Goal: Information Seeking & Learning: Learn about a topic

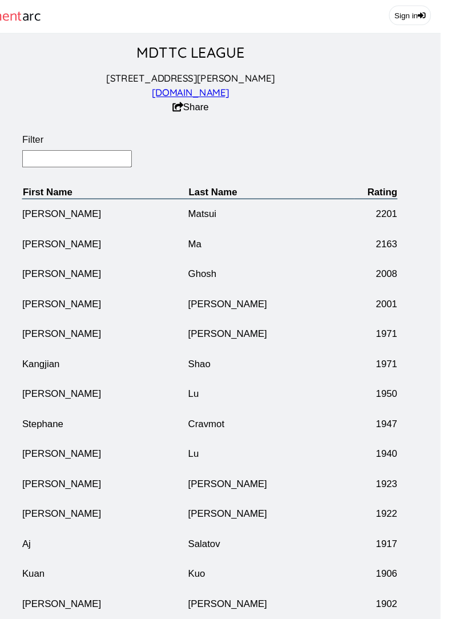
scroll to position [0, 37]
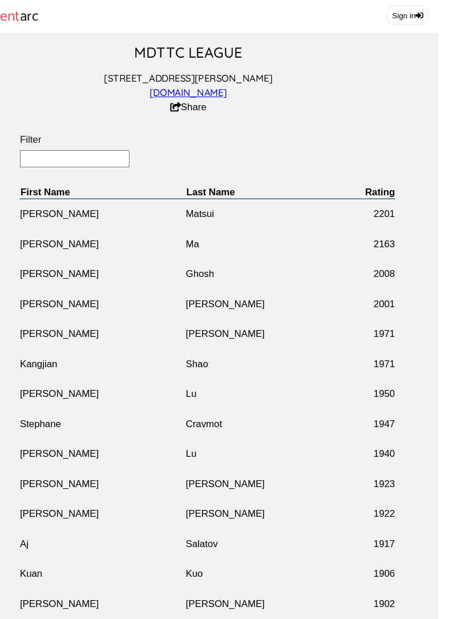
click at [41, 156] on input "Filter" at bounding box center [93, 151] width 104 height 17
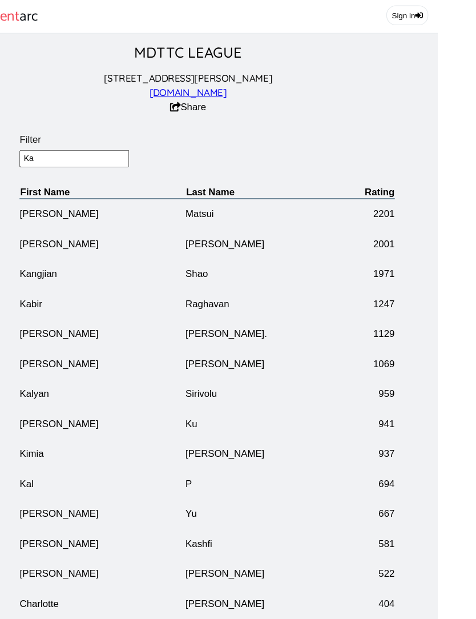
type input "[PERSON_NAME]"
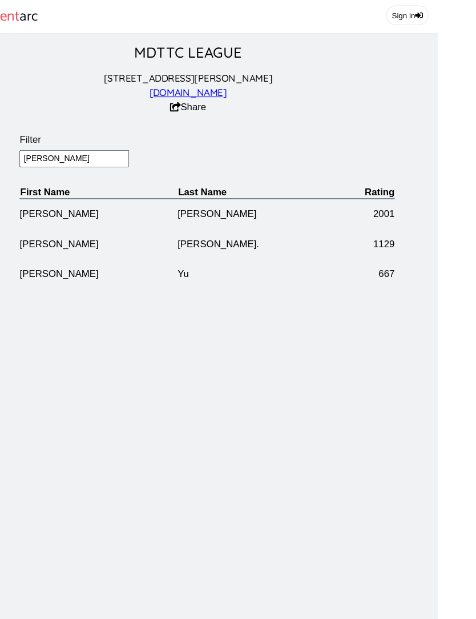
click at [41, 203] on td "[PERSON_NAME]" at bounding box center [116, 203] width 150 height 29
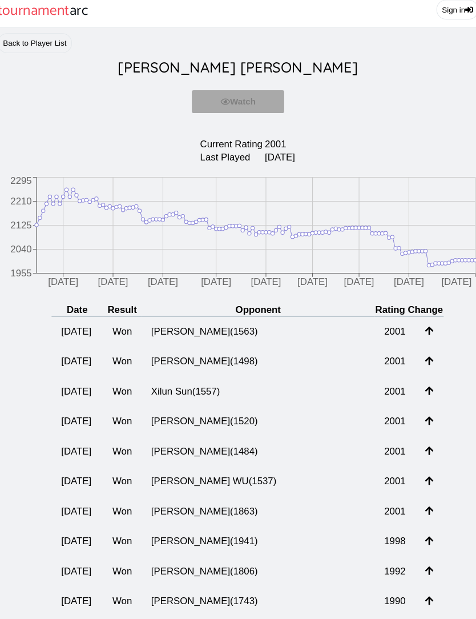
scroll to position [5, 0]
click at [224, 326] on td "[PERSON_NAME] ( 1563 )" at bounding box center [257, 315] width 222 height 29
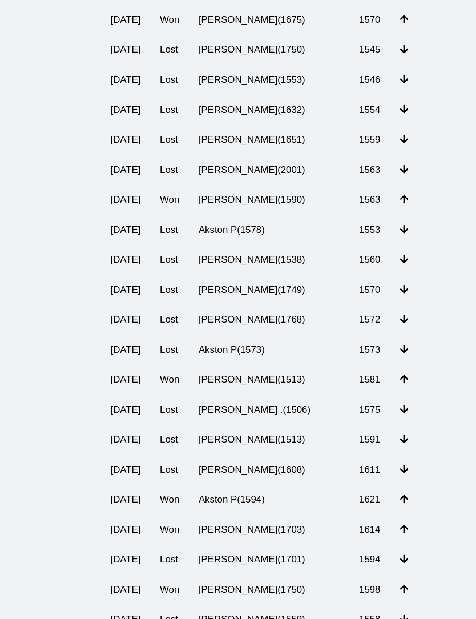
scroll to position [1541, 0]
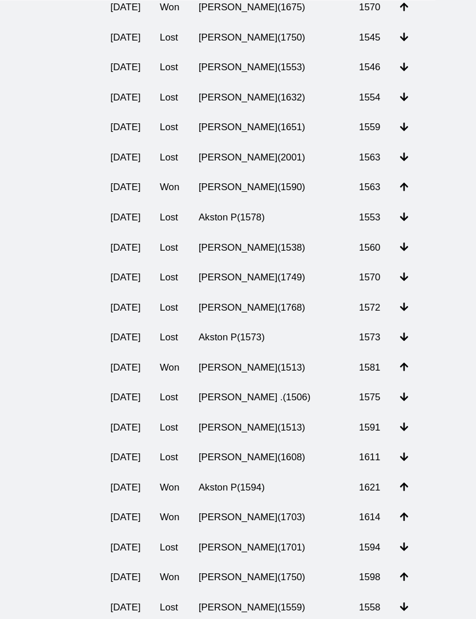
click at [215, 335] on td "Akston P ( 1573 )" at bounding box center [256, 320] width 153 height 29
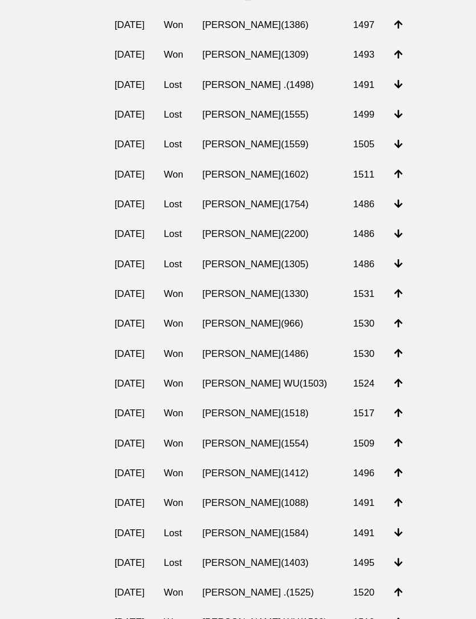
scroll to position [569, 0]
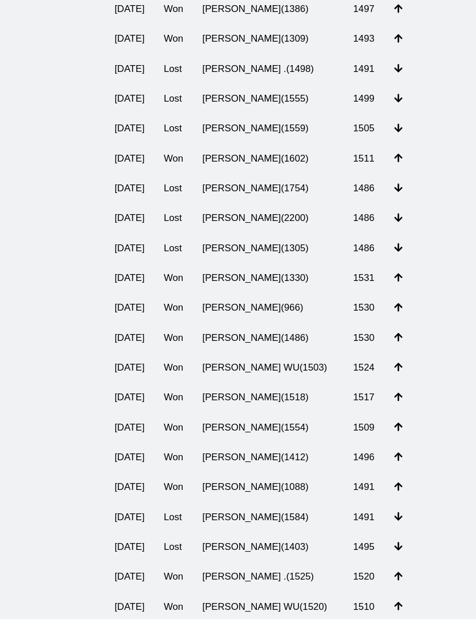
click at [266, 308] on td "[PERSON_NAME] ( 966 )" at bounding box center [256, 294] width 144 height 29
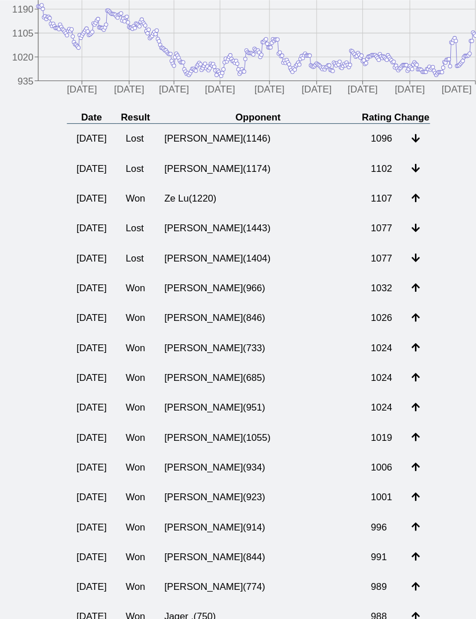
scroll to position [196, 0]
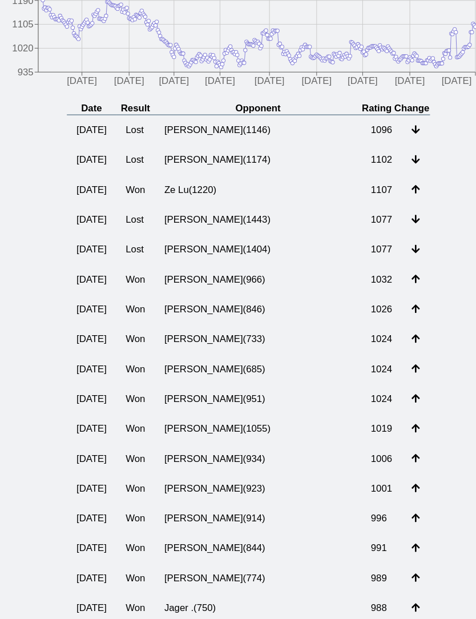
click at [240, 338] on td "[PERSON_NAME] ( 733 )" at bounding box center [255, 324] width 197 height 29
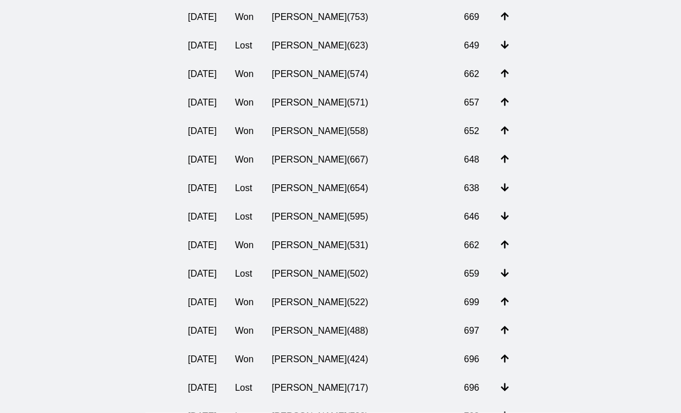
scroll to position [708, 0]
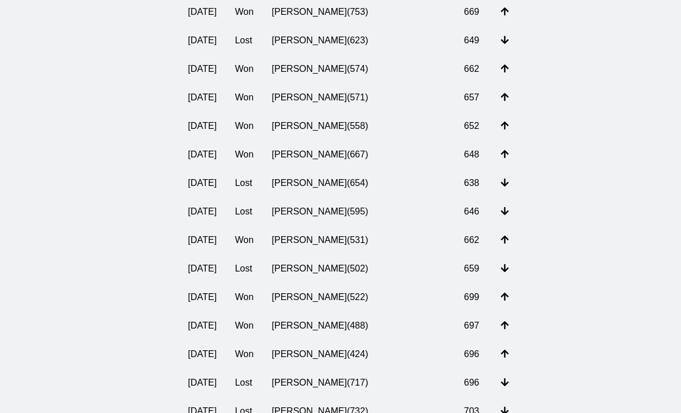
click at [331, 169] on td "[PERSON_NAME] ( 667 )" at bounding box center [359, 154] width 192 height 29
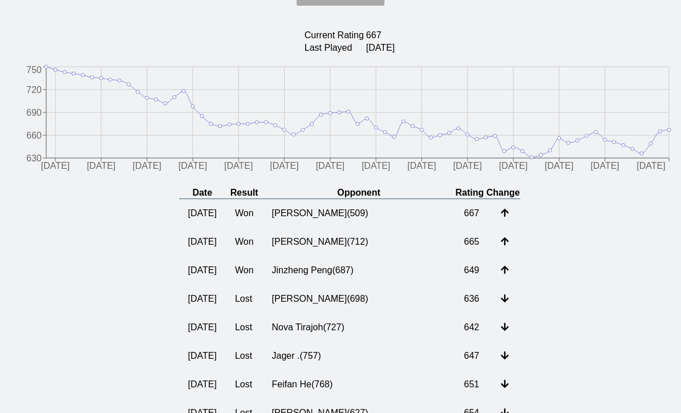
scroll to position [115, 0]
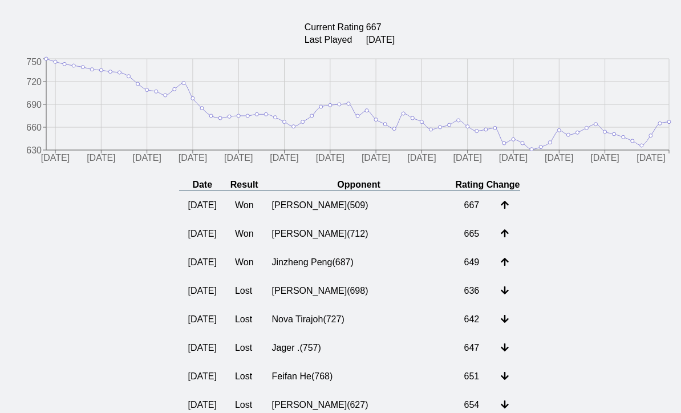
click at [350, 334] on td "Nova Tirajoh ( 727 )" at bounding box center [359, 319] width 192 height 29
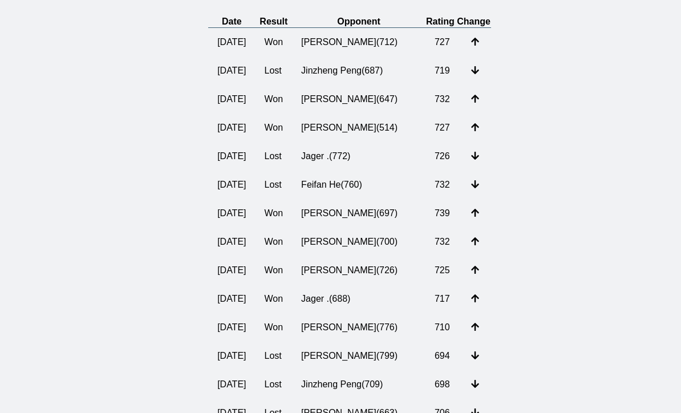
scroll to position [278, 0]
click at [363, 86] on td "Jinzheng Peng ( 687 )" at bounding box center [359, 71] width 134 height 29
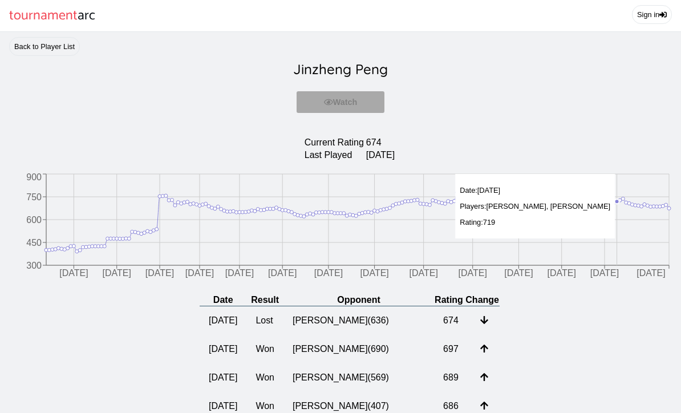
click at [475, 147] on section "Current Rating 674 Last Played [DATE]" at bounding box center [349, 149] width 663 height 26
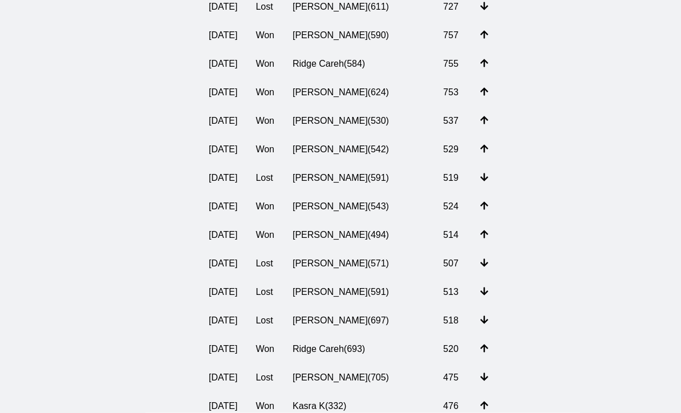
scroll to position [4965, 0]
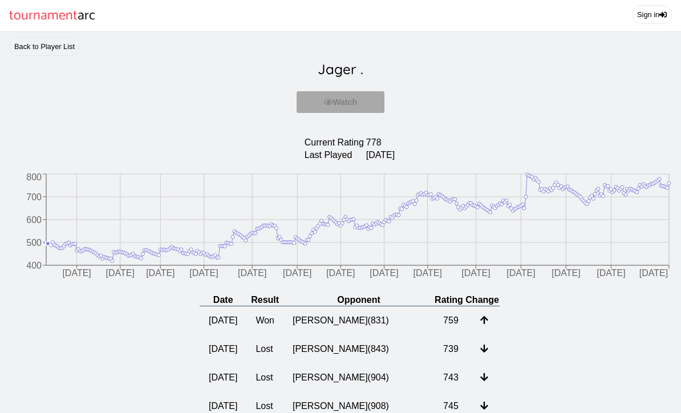
click at [475, 206] on icon "[DATE] [DATE] [DATE] [DATE] [DATE] [DATE] [DATE] [DATE] [DATE] [DATE] [DATE] [D…" at bounding box center [340, 228] width 663 height 114
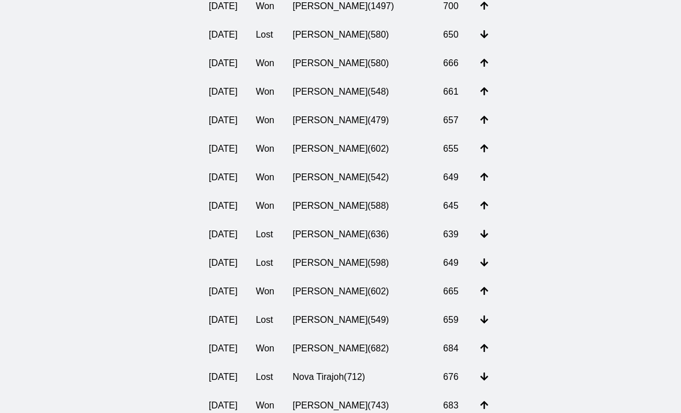
scroll to position [2853, 0]
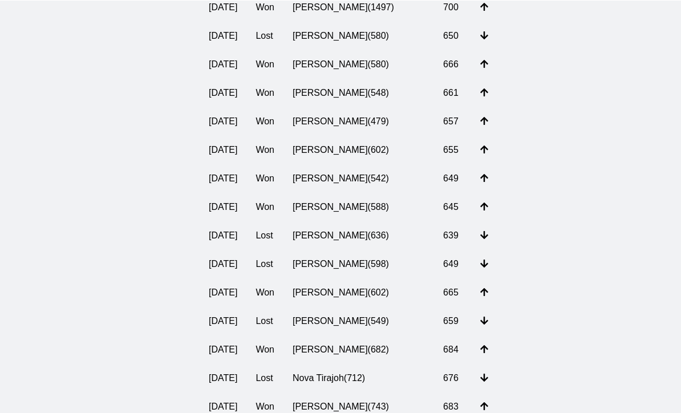
click at [342, 21] on td "[PERSON_NAME] ( 1497 )" at bounding box center [359, 7] width 151 height 29
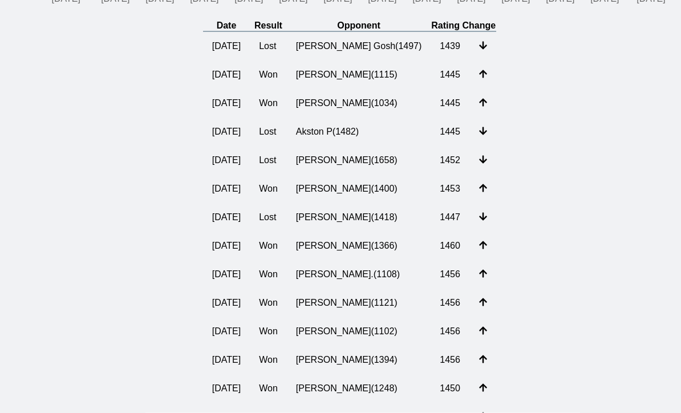
scroll to position [283, 0]
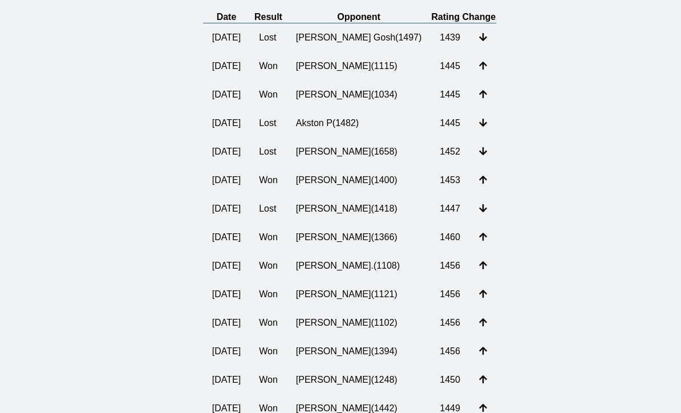
click at [361, 195] on td "[PERSON_NAME] ( 1400 )" at bounding box center [359, 180] width 144 height 29
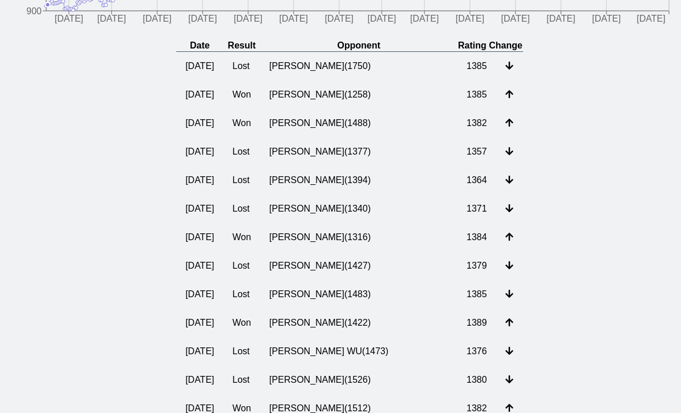
scroll to position [253, 0]
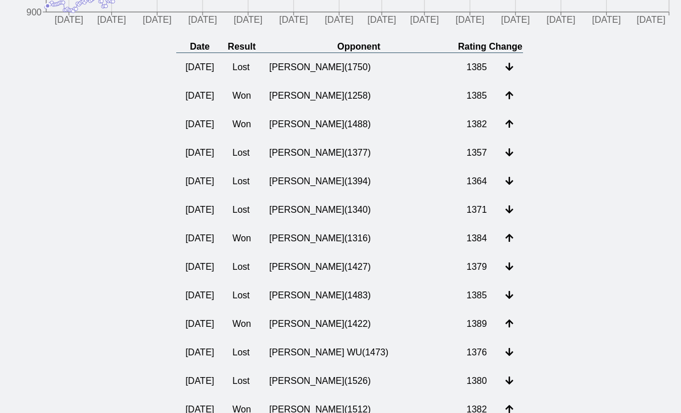
click at [387, 253] on td "Yuesong Wang ( 1316 )" at bounding box center [358, 238] width 197 height 29
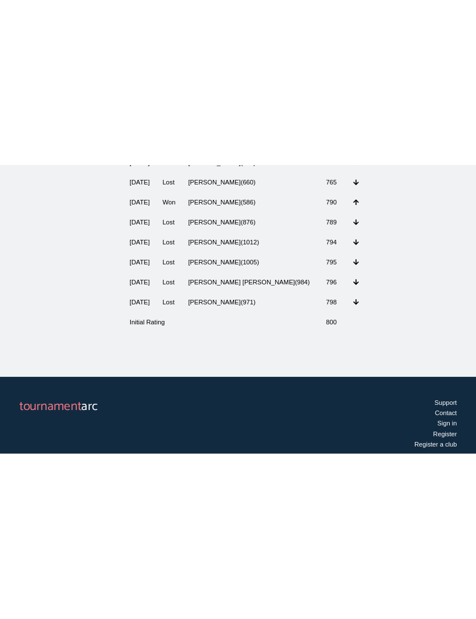
scroll to position [6778, 0]
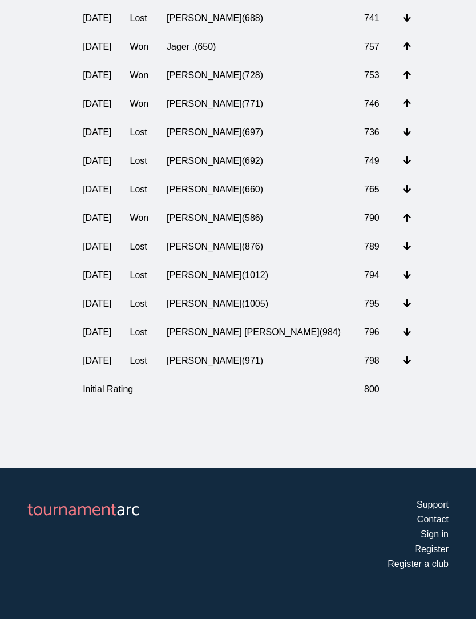
click at [225, 261] on td "Tianfeng Chai ( 876 )" at bounding box center [255, 246] width 197 height 29
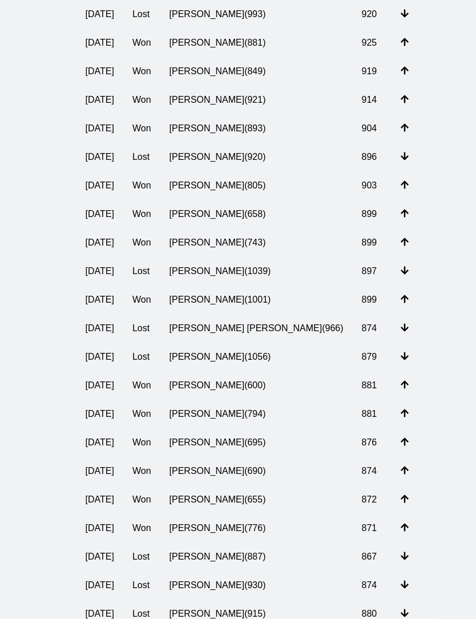
scroll to position [706, 0]
